Goal: Check status: Check status

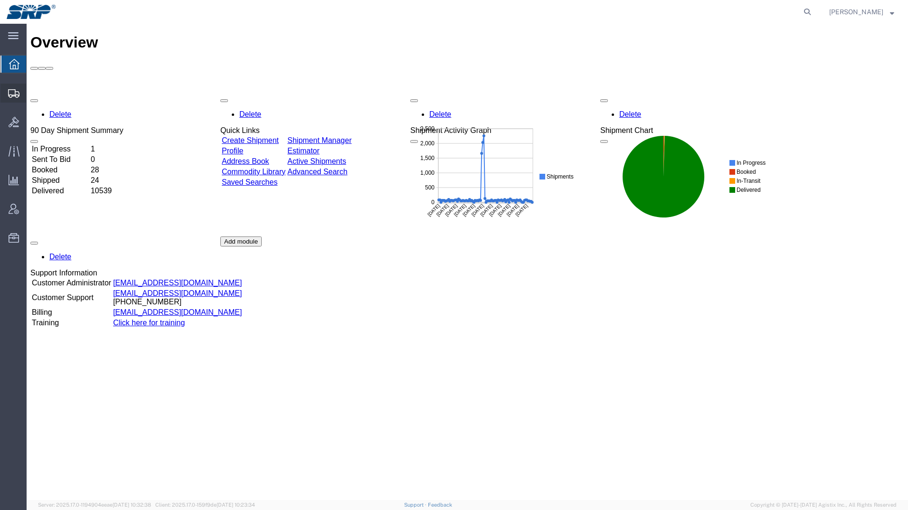
click at [15, 95] on icon at bounding box center [13, 93] width 11 height 9
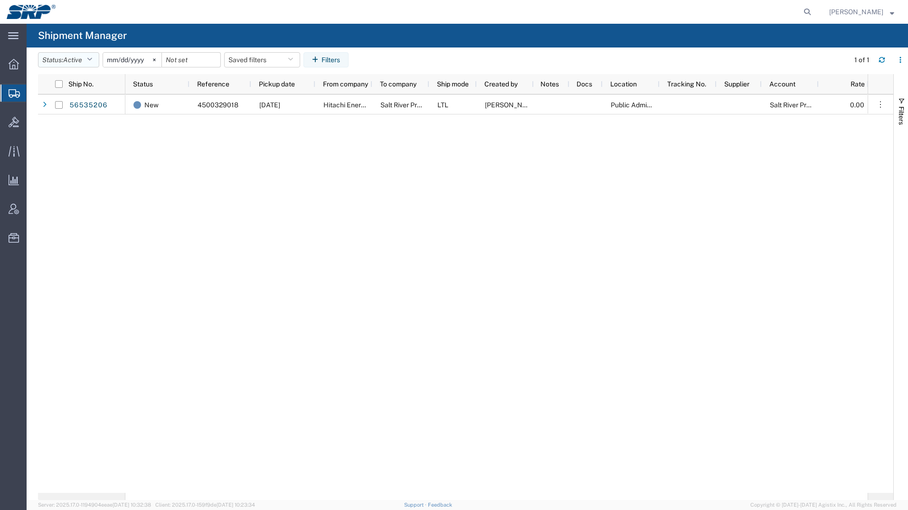
click at [70, 57] on span "Active" at bounding box center [72, 60] width 19 height 8
click at [50, 110] on span "All" at bounding box center [93, 110] width 111 height 15
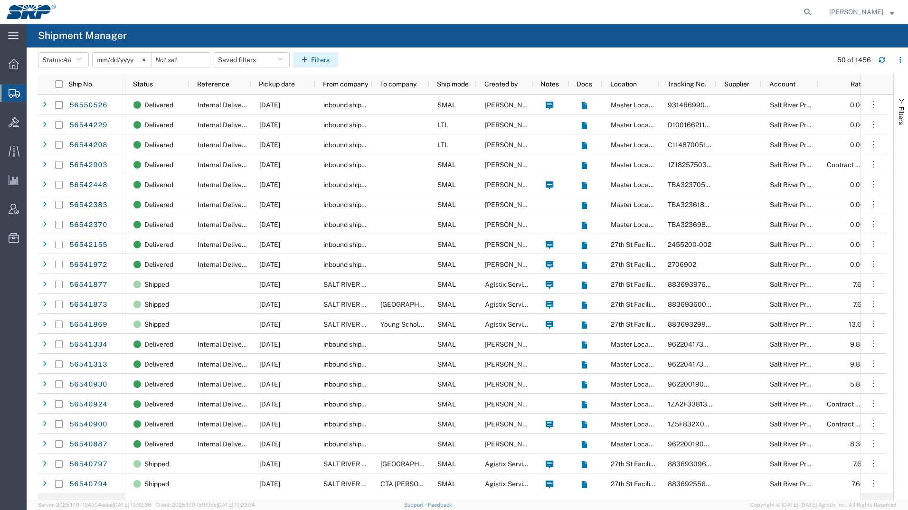
click at [329, 59] on button "Filters" at bounding box center [315, 59] width 45 height 15
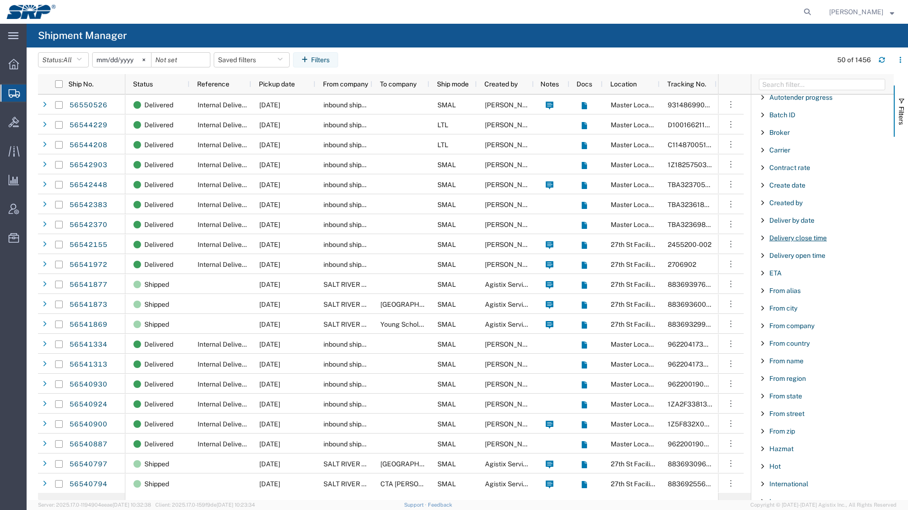
scroll to position [95, 0]
click at [794, 202] on span "Created by" at bounding box center [786, 202] width 33 height 8
click at [837, 228] on div "starts with" at bounding box center [823, 226] width 109 height 8
click at [804, 240] on input "Filter Value" at bounding box center [826, 241] width 124 height 11
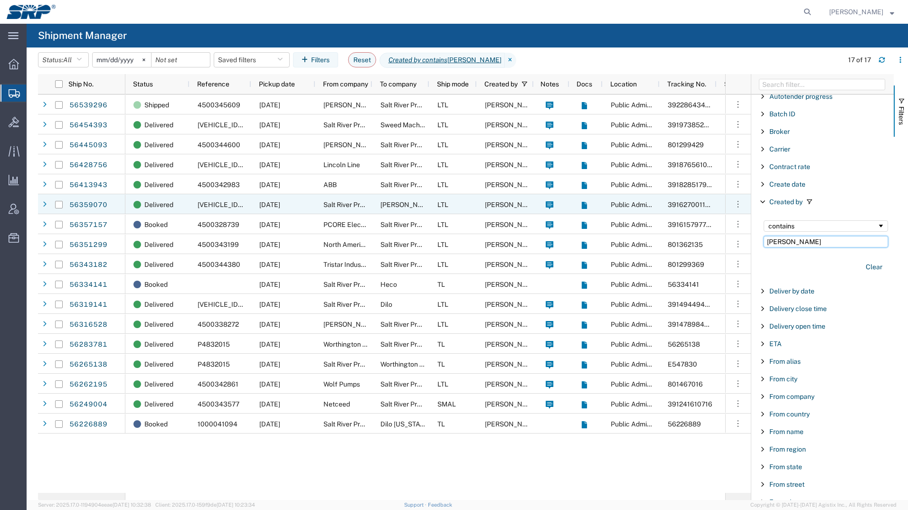
type input "[PERSON_NAME]"
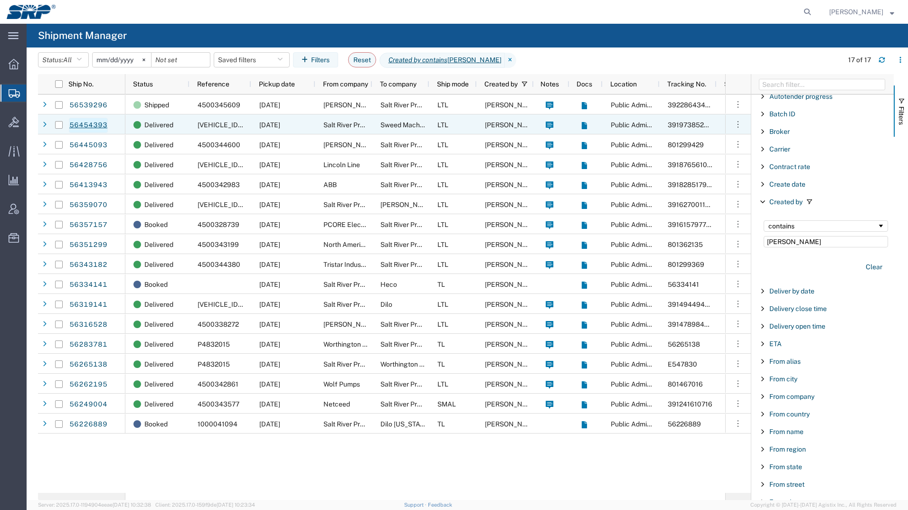
click at [86, 127] on link "56454393" at bounding box center [88, 125] width 39 height 15
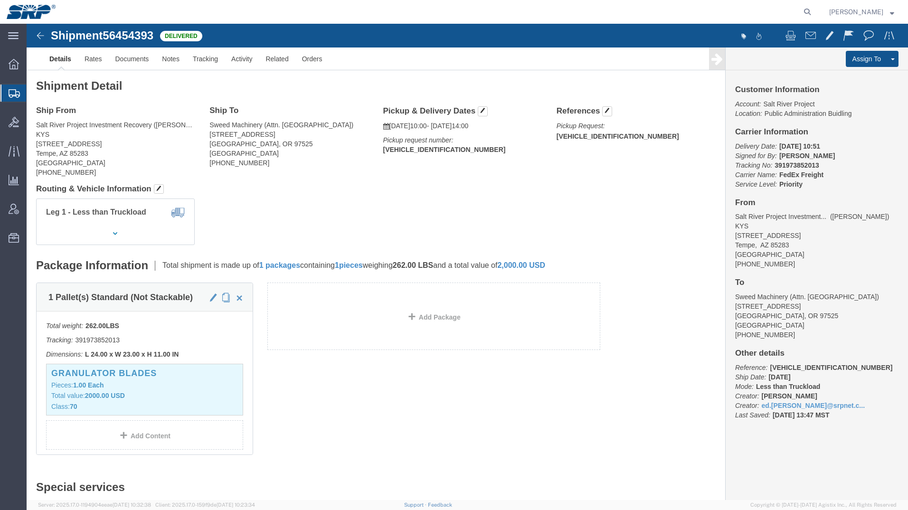
click img
